Goal: Register for event/course

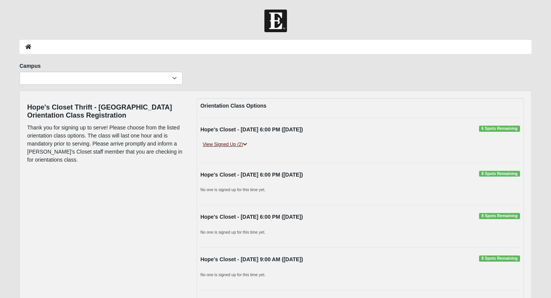
click at [247, 143] on icon at bounding box center [245, 144] width 4 height 5
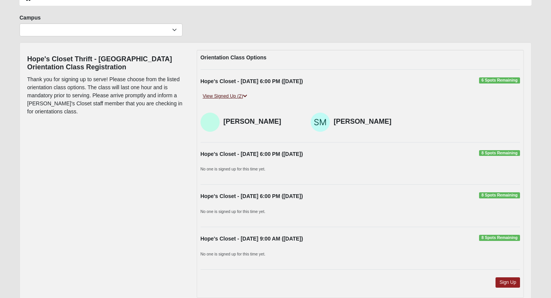
scroll to position [47, 0]
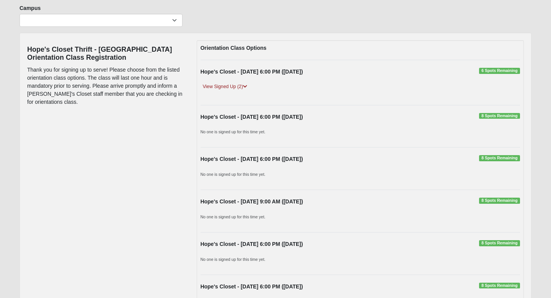
scroll to position [56, 0]
